Goal: Task Accomplishment & Management: Manage account settings

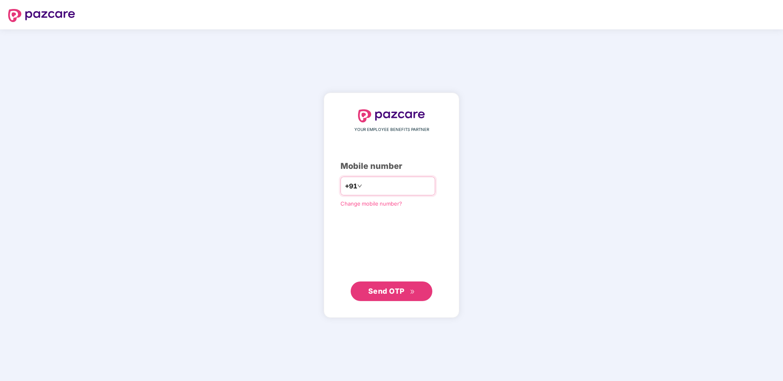
click at [388, 188] on input "number" at bounding box center [397, 186] width 67 height 13
type input "**********"
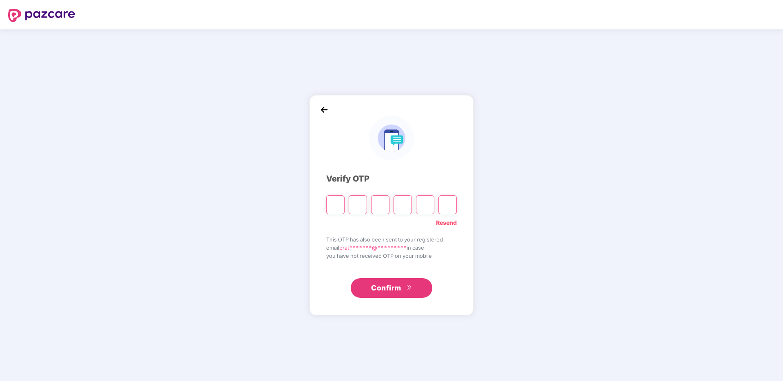
type input "*"
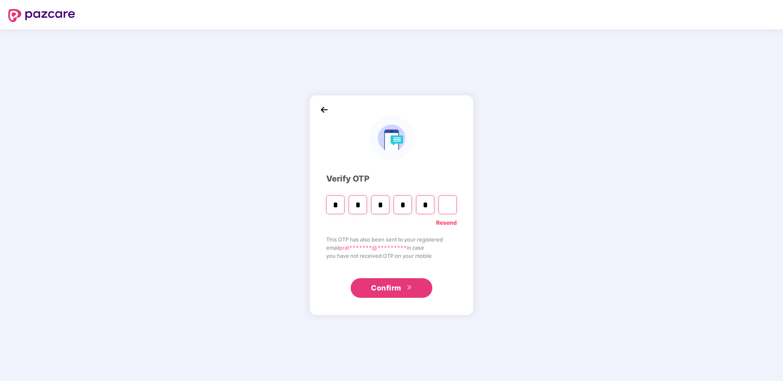
type input "*"
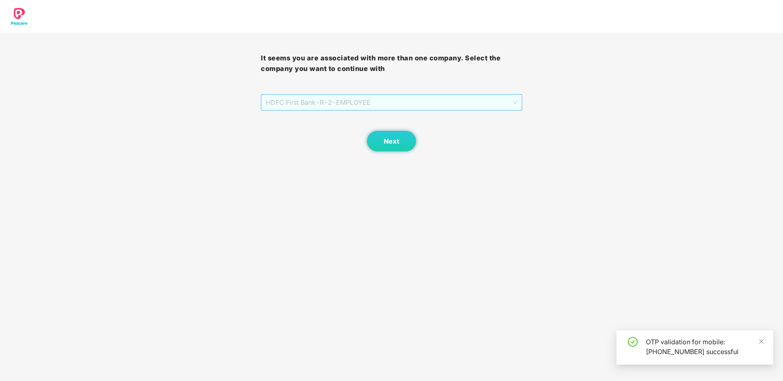
click at [346, 100] on span "HDFC First Bank - R-2 - EMPLOYEE" at bounding box center [391, 103] width 251 height 16
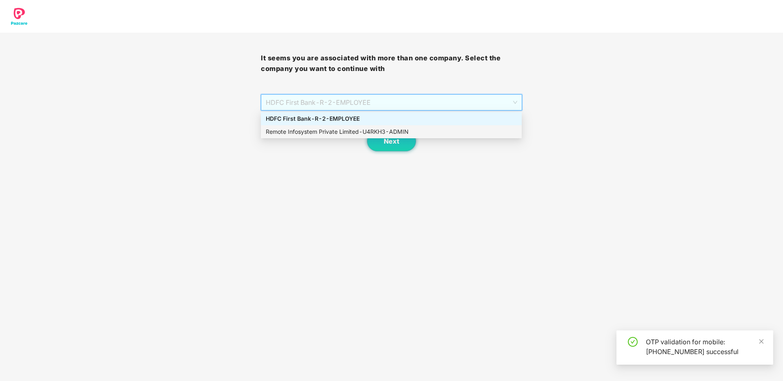
click at [343, 133] on div "Remote Infosystem Private Limited - U4RKH3 - ADMIN" at bounding box center [391, 131] width 251 height 9
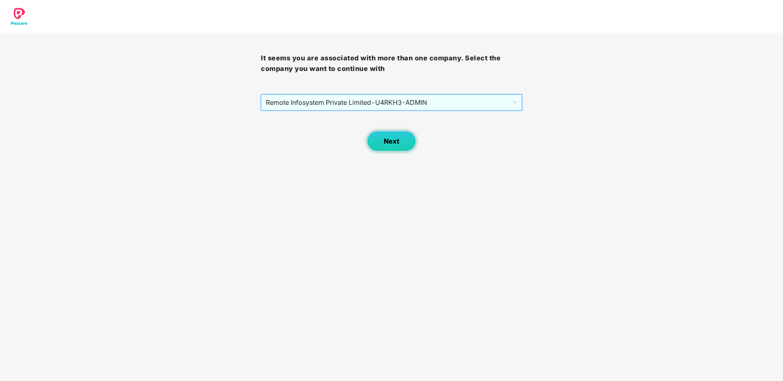
click at [382, 144] on button "Next" at bounding box center [391, 141] width 49 height 20
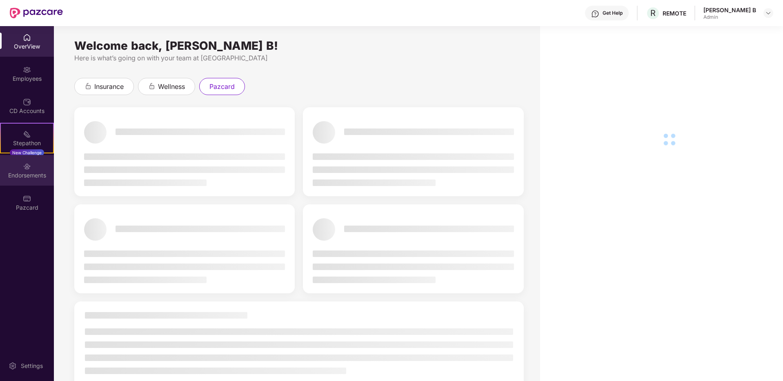
click at [23, 176] on div "Endorsements" at bounding box center [27, 175] width 54 height 8
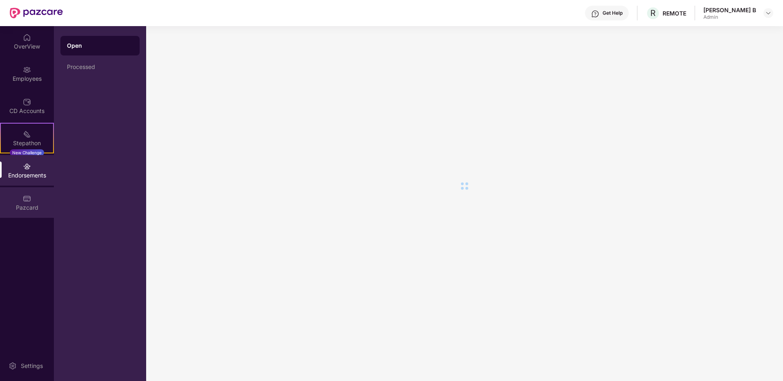
click at [29, 204] on div "Pazcard" at bounding box center [27, 208] width 54 height 8
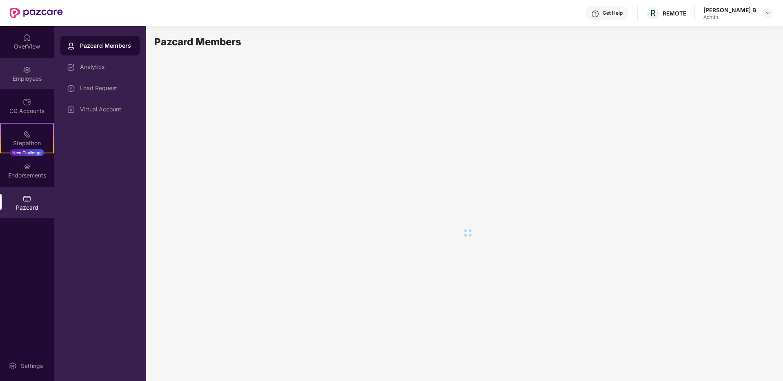
click at [38, 61] on div "Employees" at bounding box center [27, 73] width 54 height 31
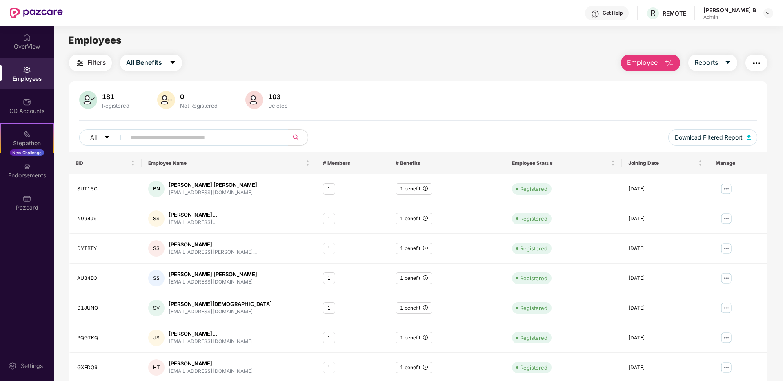
click at [145, 138] on input "text" at bounding box center [204, 137] width 147 height 12
paste input "******"
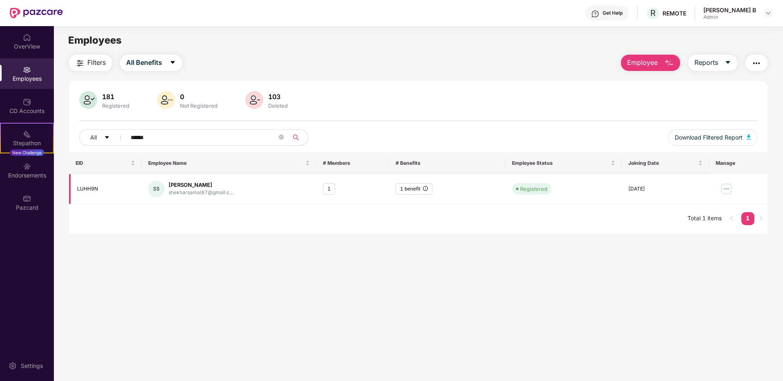
type input "******"
click at [726, 185] on img at bounding box center [726, 188] width 13 height 13
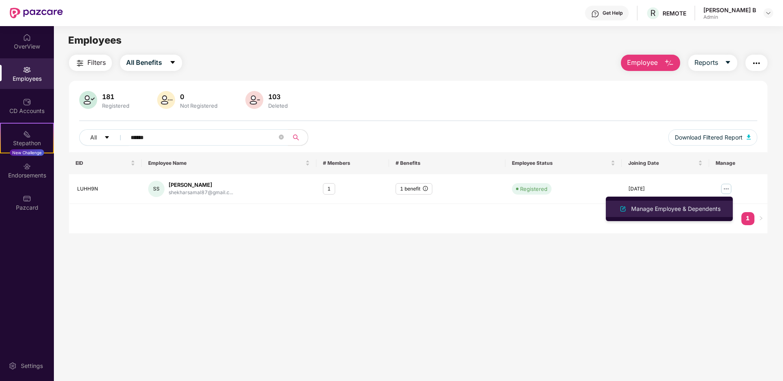
click at [683, 209] on div "Manage Employee & Dependents" at bounding box center [676, 209] width 93 height 9
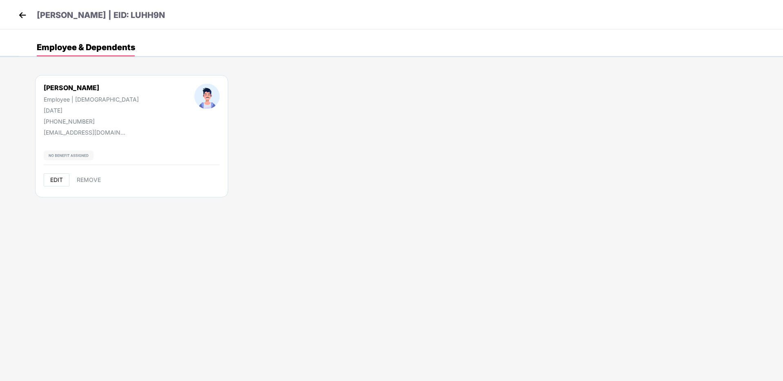
click at [60, 179] on span "EDIT" at bounding box center [56, 180] width 13 height 7
select select "****"
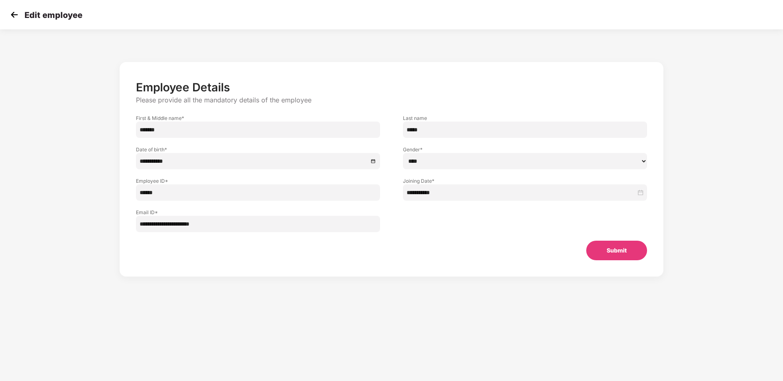
click at [13, 16] on img at bounding box center [14, 15] width 12 height 12
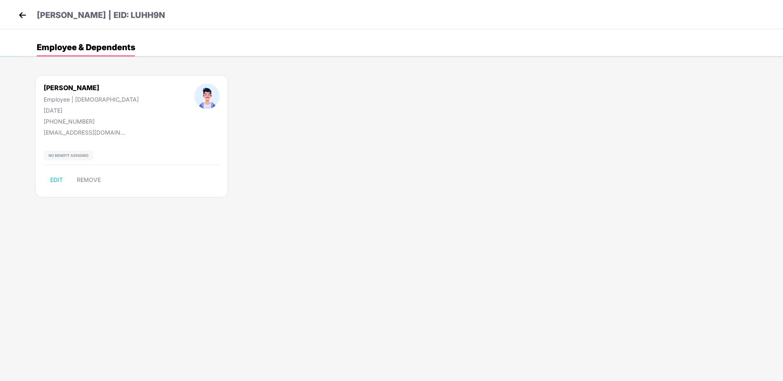
click at [20, 12] on img at bounding box center [22, 15] width 12 height 12
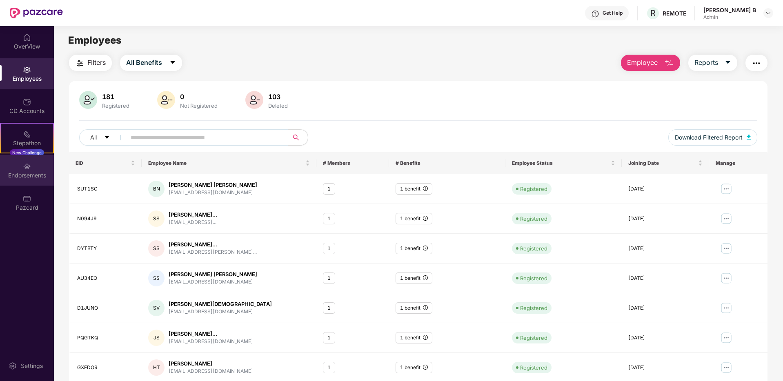
click at [40, 174] on div "Endorsements" at bounding box center [27, 175] width 54 height 8
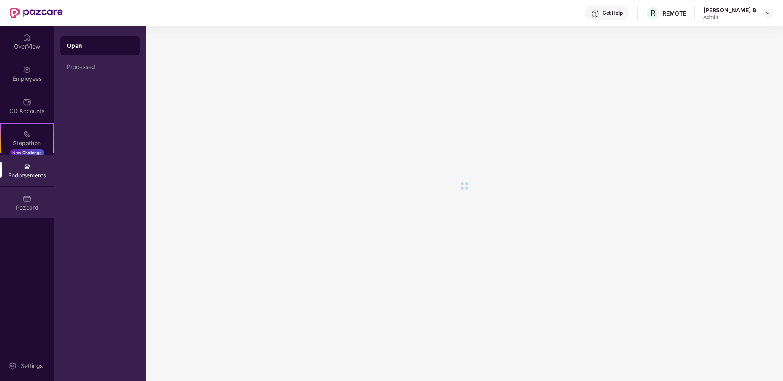
click at [31, 210] on div "Pazcard" at bounding box center [27, 208] width 54 height 8
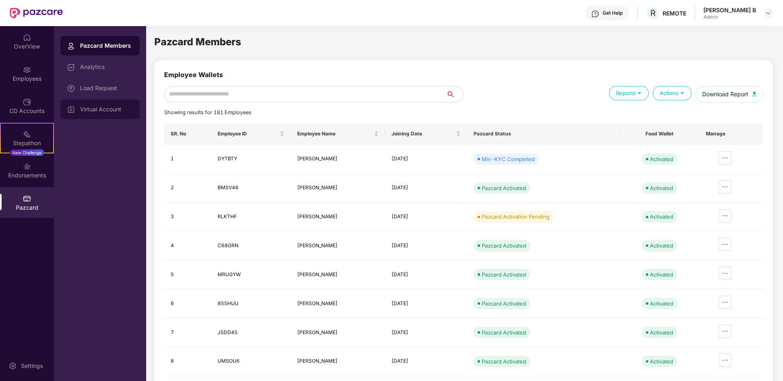
click at [121, 104] on div "Virtual Account" at bounding box center [99, 110] width 79 height 20
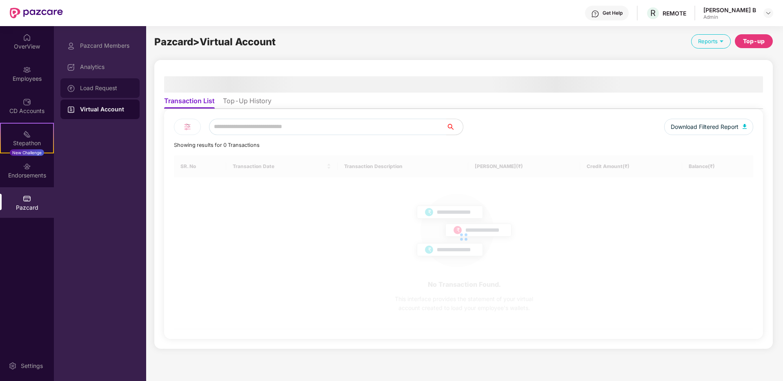
click at [116, 85] on div "Load Request" at bounding box center [106, 88] width 53 height 7
